Goal: Transaction & Acquisition: Purchase product/service

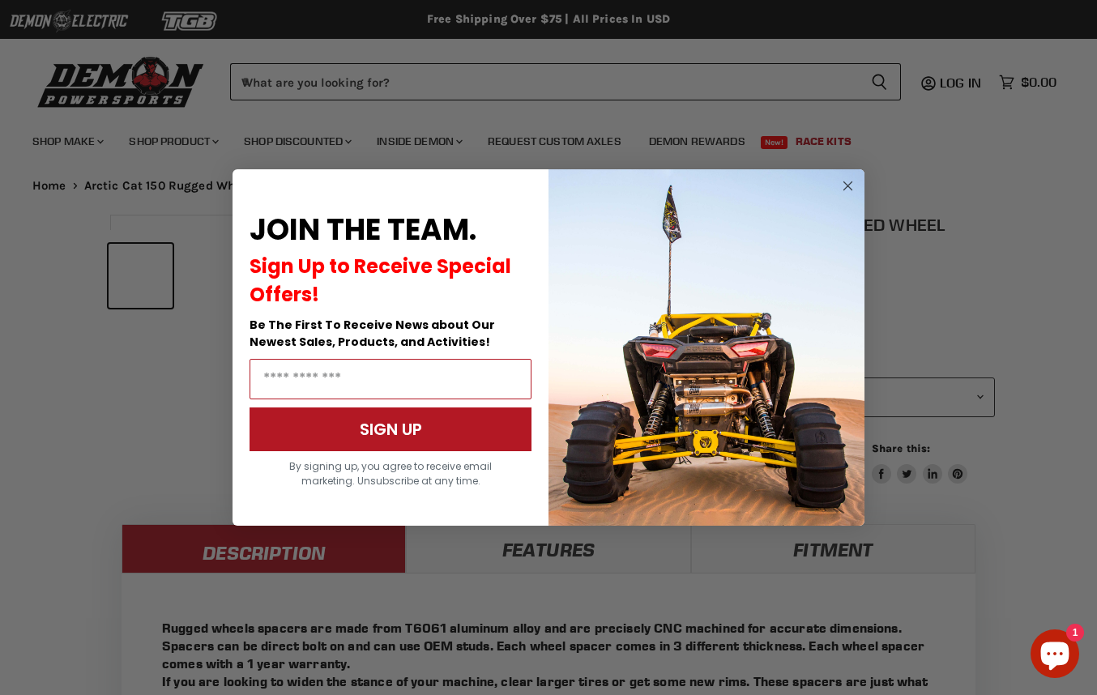
scroll to position [695, 0]
